Goal: Use online tool/utility

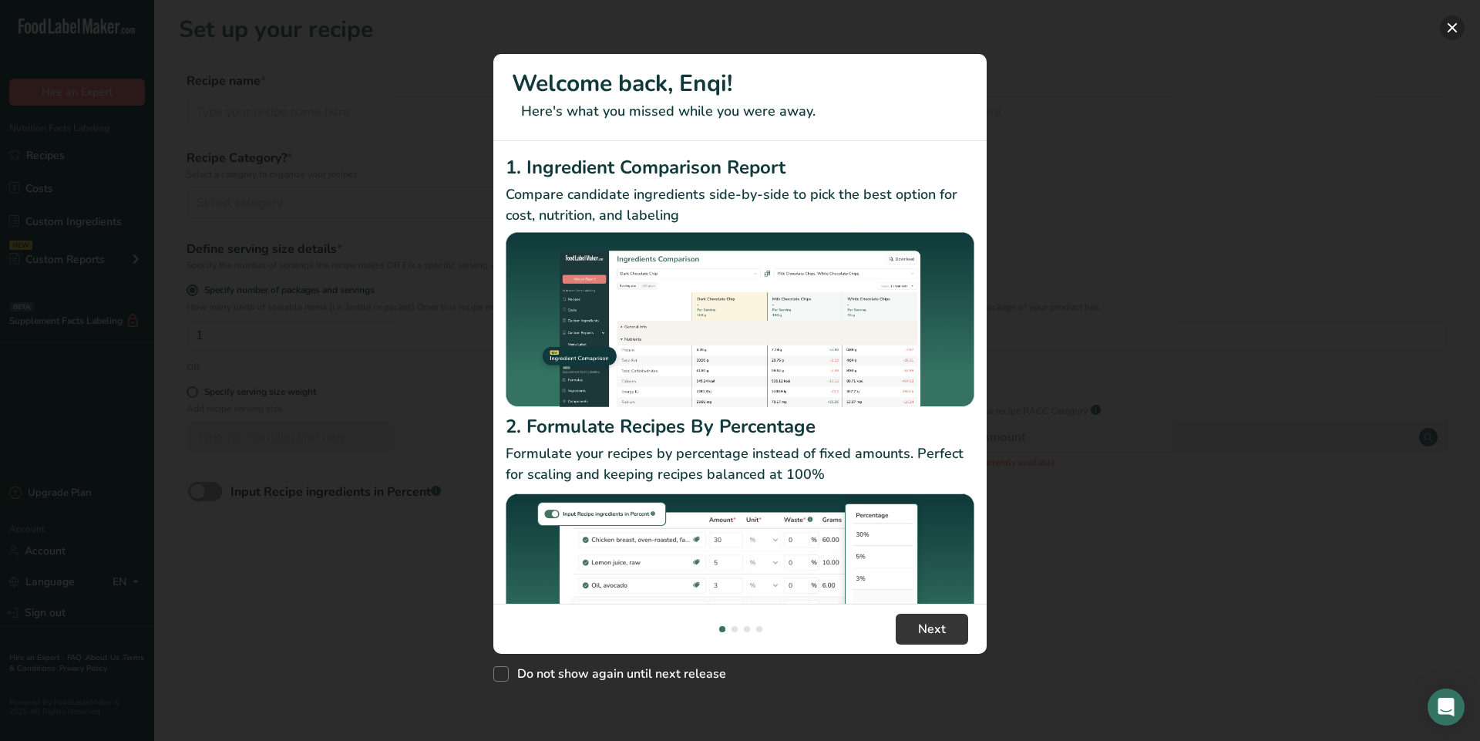
click at [1459, 26] on button "New Features" at bounding box center [1452, 27] width 25 height 25
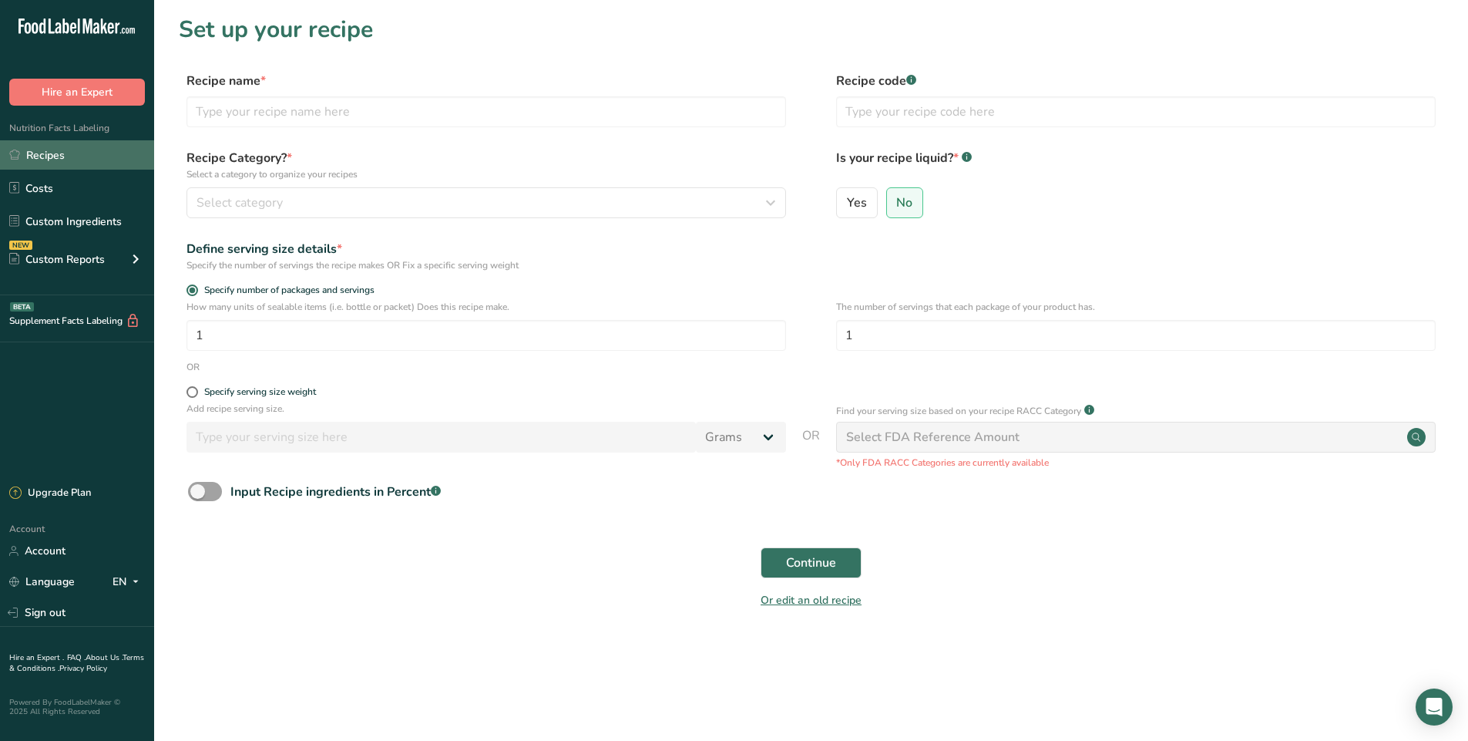
click at [100, 159] on link "Recipes" at bounding box center [77, 154] width 154 height 29
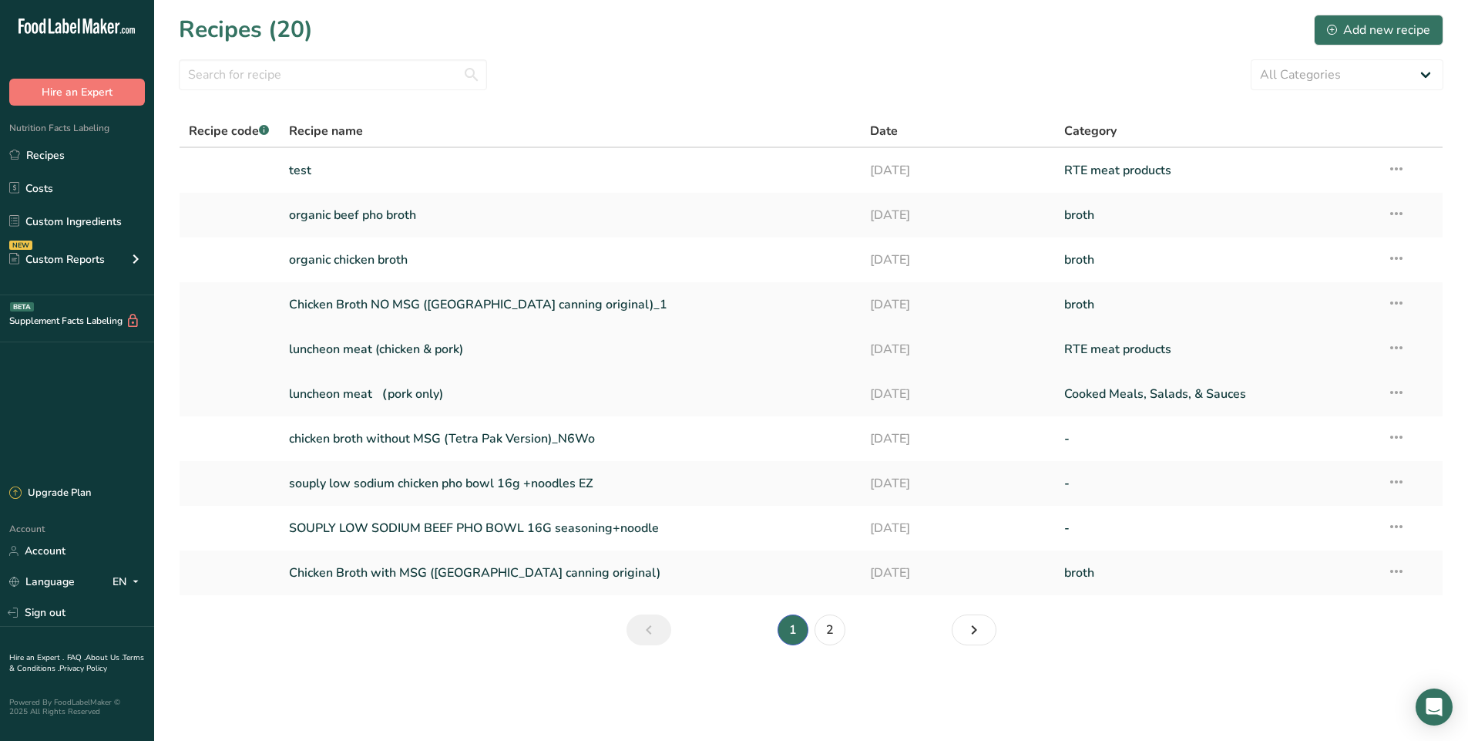
click at [390, 348] on link "luncheon meat (chicken & pork)" at bounding box center [570, 349] width 563 height 32
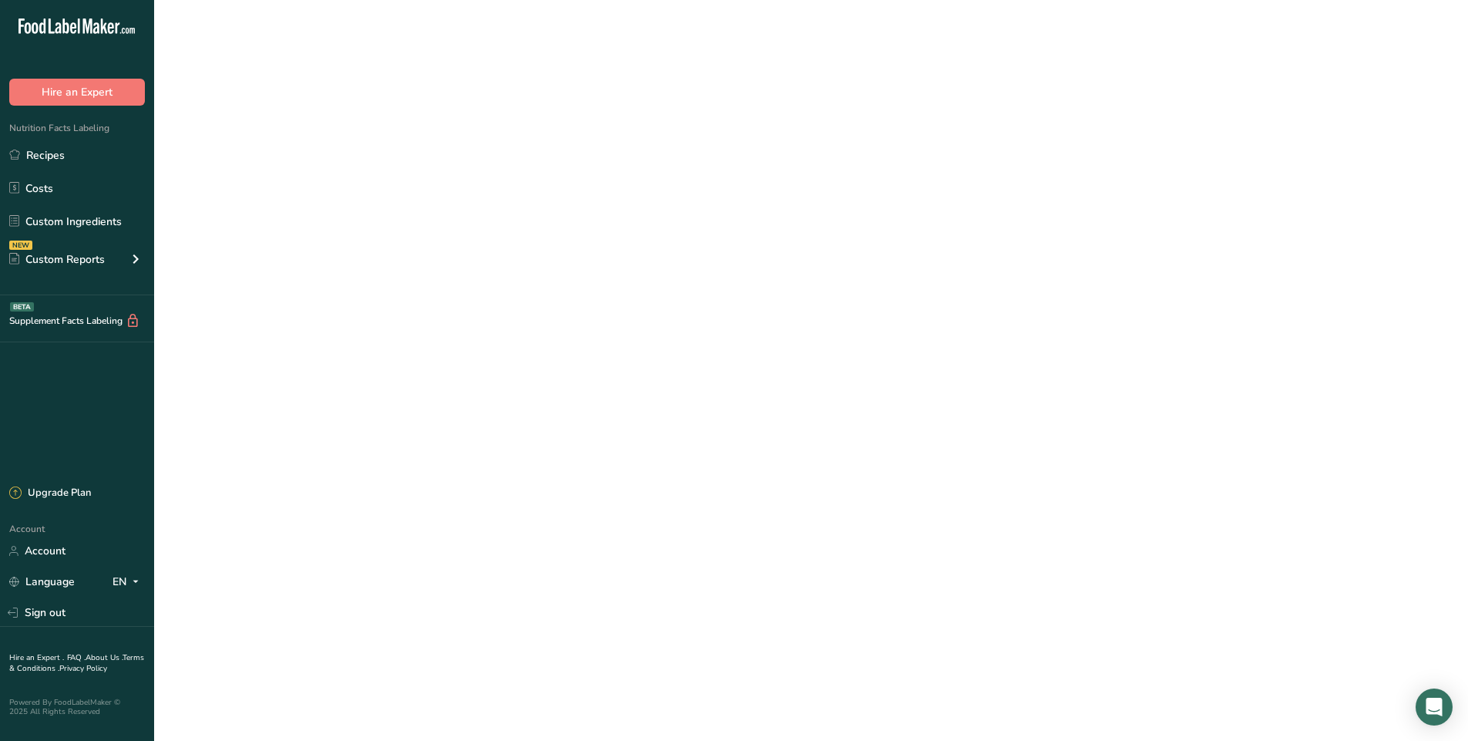
click at [390, 348] on link "luncheon meat (chicken & pork)" at bounding box center [570, 349] width 563 height 32
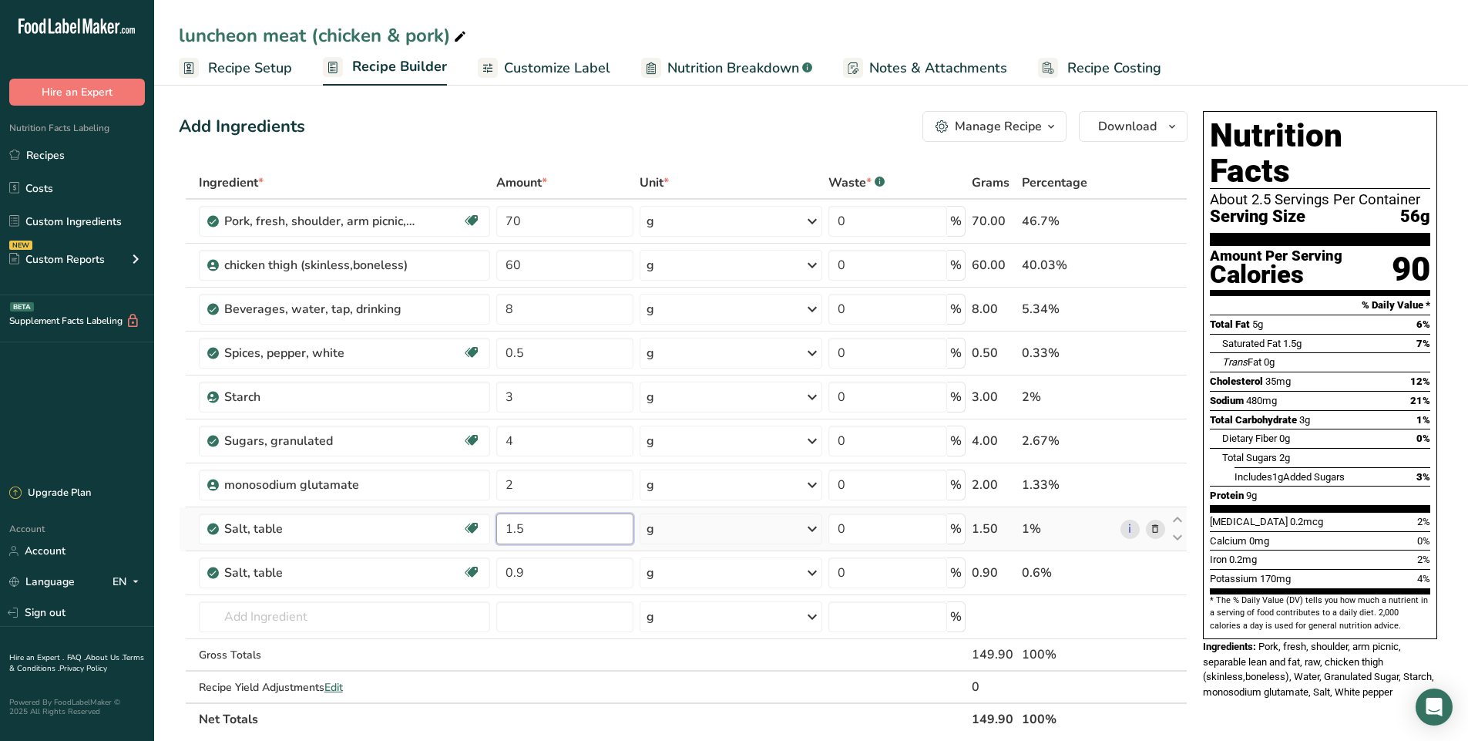
drag, startPoint x: 544, startPoint y: 533, endPoint x: 509, endPoint y: 533, distance: 34.7
click at [509, 533] on input "1.5" at bounding box center [564, 528] width 137 height 31
click at [1160, 604] on div "Ingredient * Amount * Unit * Waste * .a-a{fill:#347362;}.b-a{fill:#fff;} Grams …" at bounding box center [683, 450] width 1009 height 569
click at [516, 529] on input "2" at bounding box center [564, 528] width 137 height 31
click at [1244, 705] on div "Nutrition Facts About 2.5 Servings Per Container Serving Size 56g Amount Per Se…" at bounding box center [1320, 672] width 247 height 1134
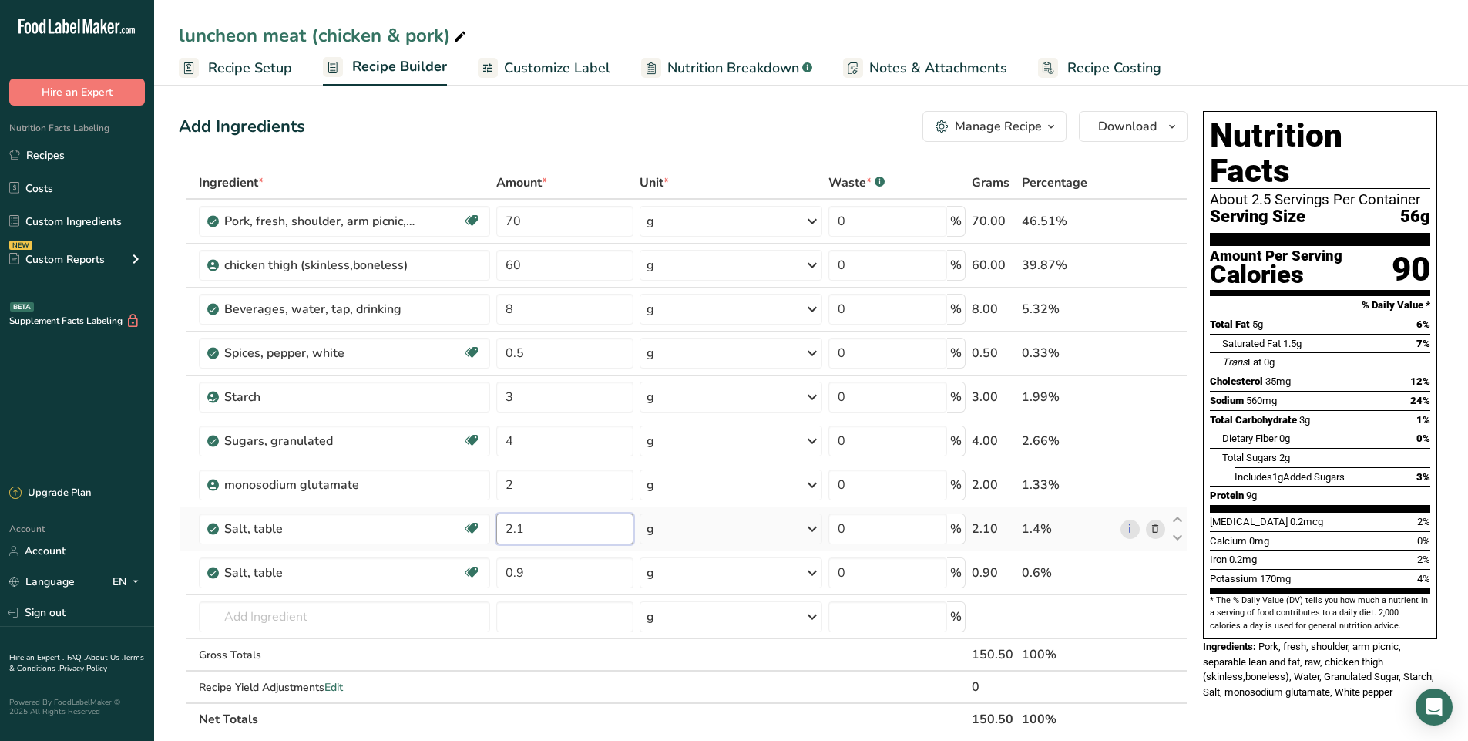
click at [549, 529] on input "2.1" at bounding box center [564, 528] width 137 height 31
click at [1250, 698] on div "Nutrition Facts About 2.5 Servings Per Container Serving Size 56g Amount Per Se…" at bounding box center [1320, 672] width 247 height 1134
click at [524, 526] on input "2.2" at bounding box center [564, 528] width 137 height 31
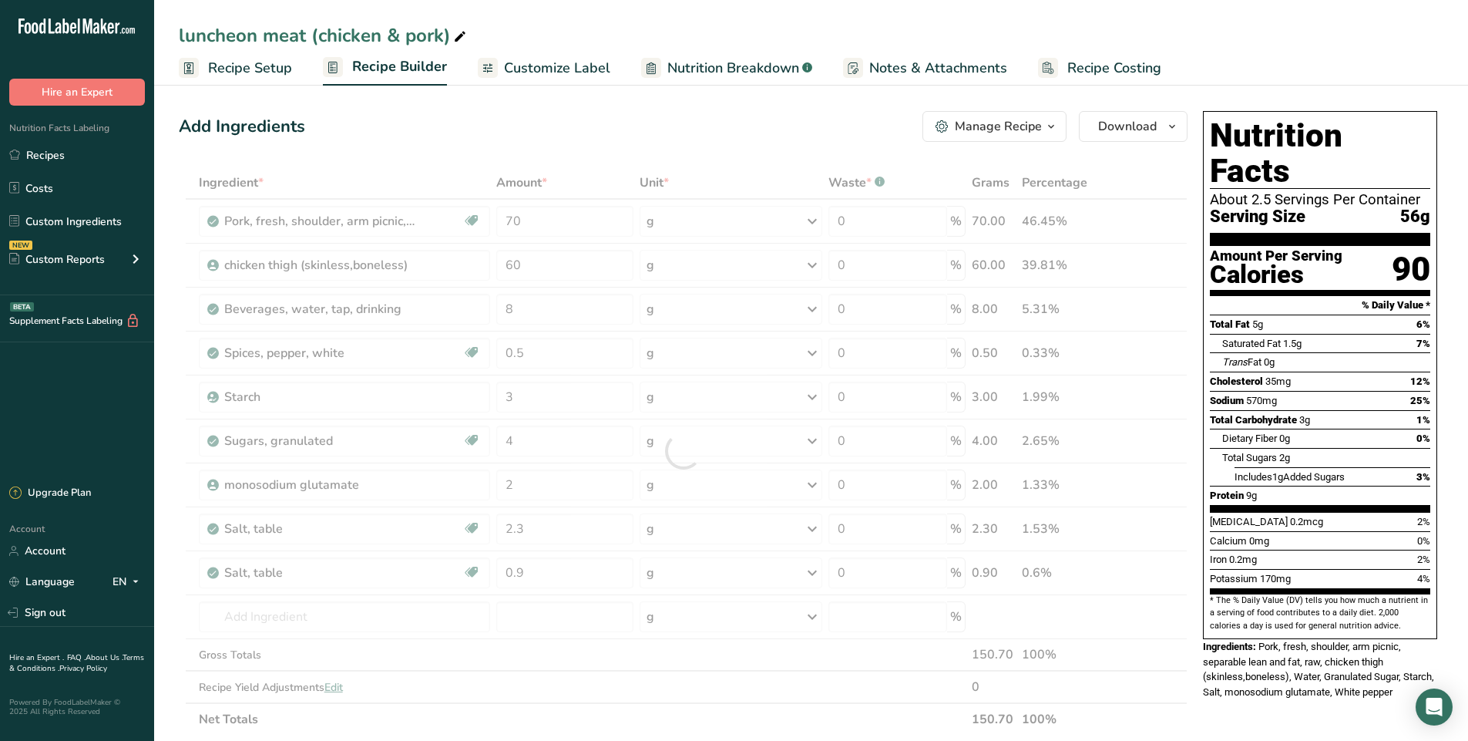
click at [1280, 691] on div "Nutrition Facts About 2.5 Servings Per Container Serving Size 56g Amount Per Se…" at bounding box center [1320, 672] width 247 height 1134
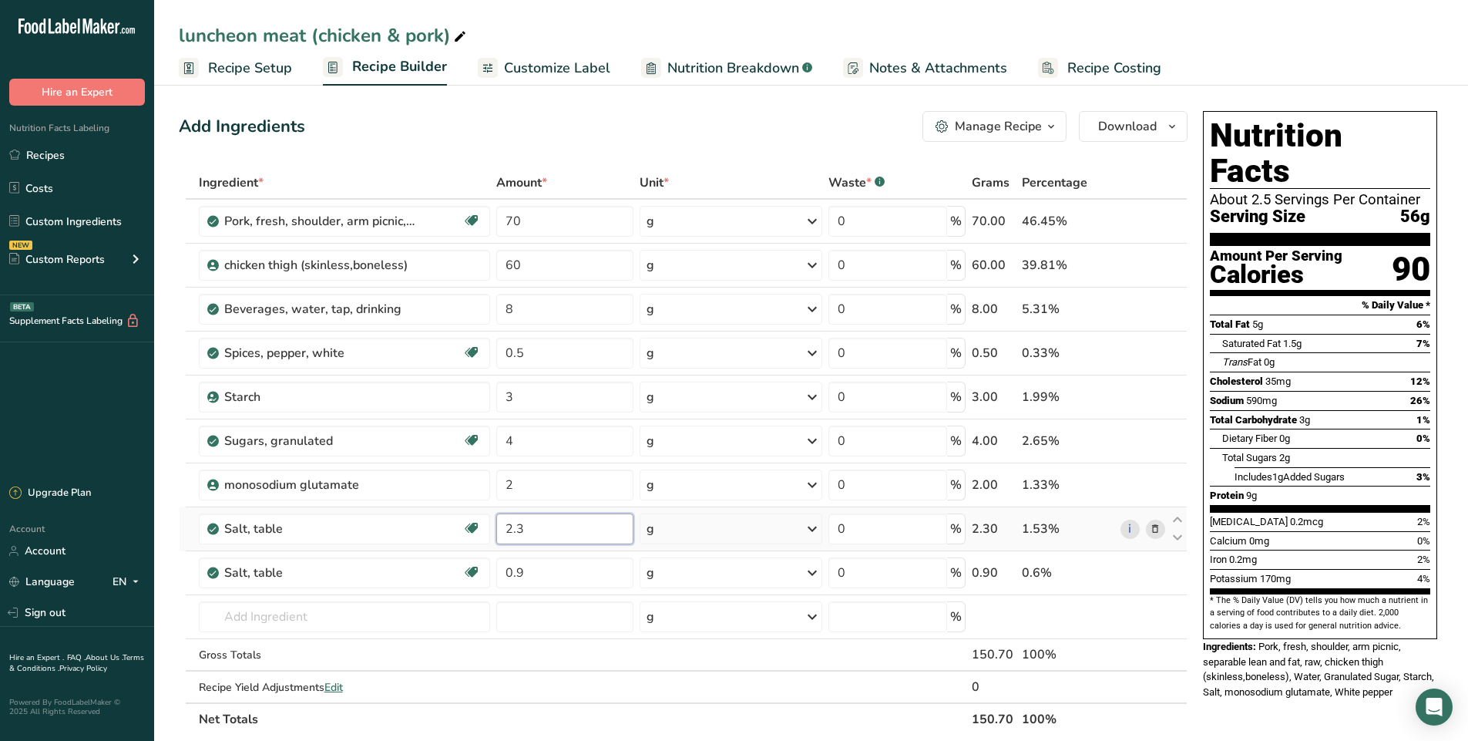
drag, startPoint x: 523, startPoint y: 529, endPoint x: 515, endPoint y: 527, distance: 8.0
click at [515, 527] on input "2.3" at bounding box center [564, 528] width 137 height 31
type input "2.2"
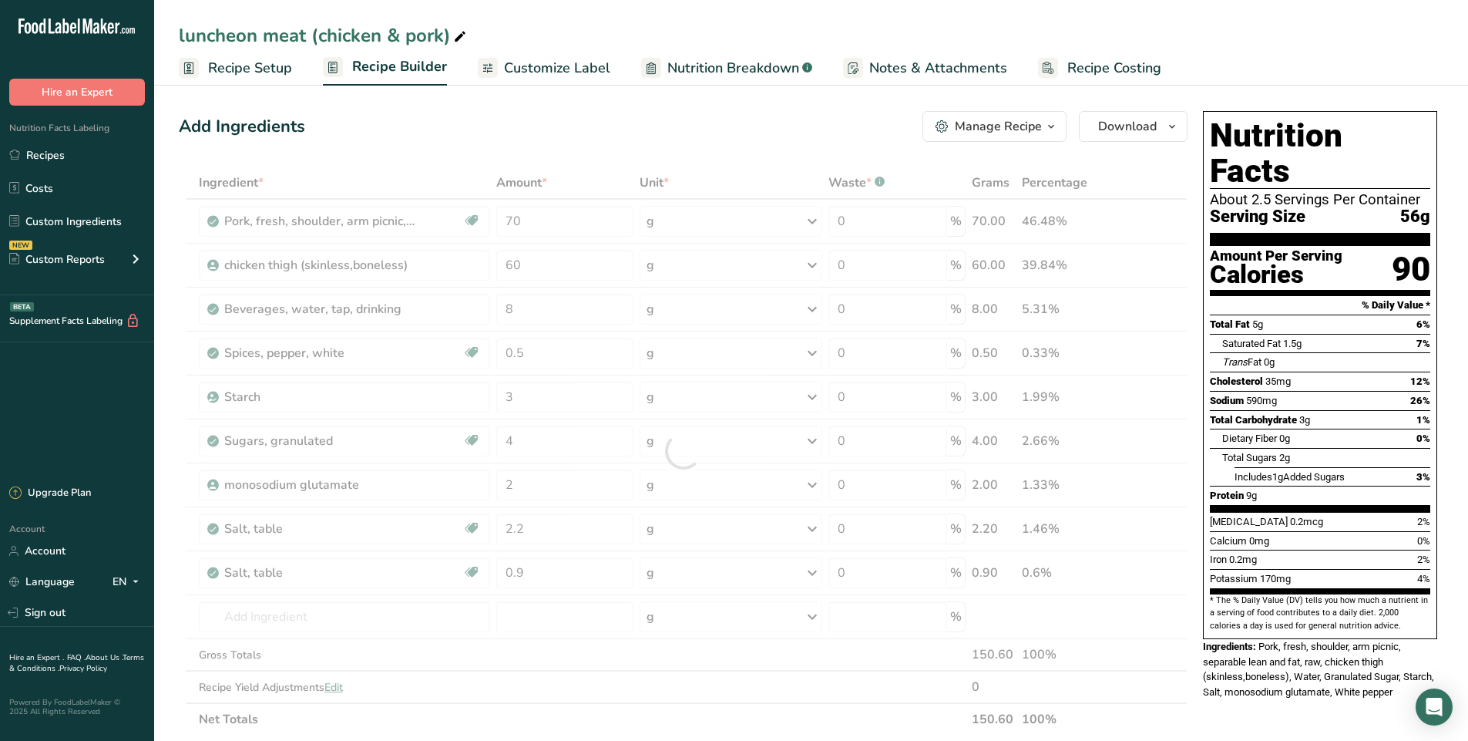
click at [1232, 671] on div "Nutrition Facts About 2.5 Servings Per Container Serving Size 56g Amount Per Se…" at bounding box center [1320, 410] width 247 height 610
